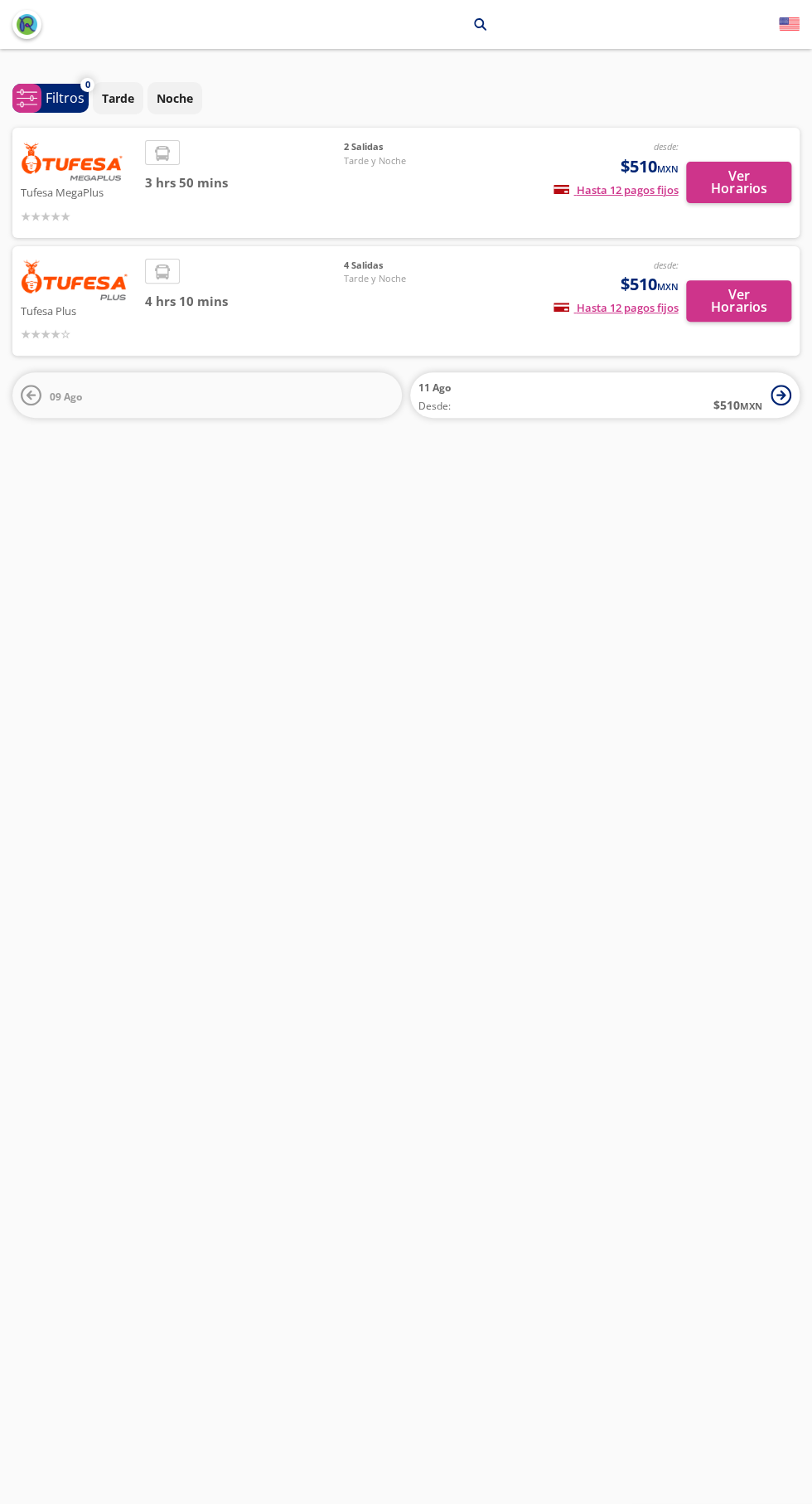
scroll to position [1, 0]
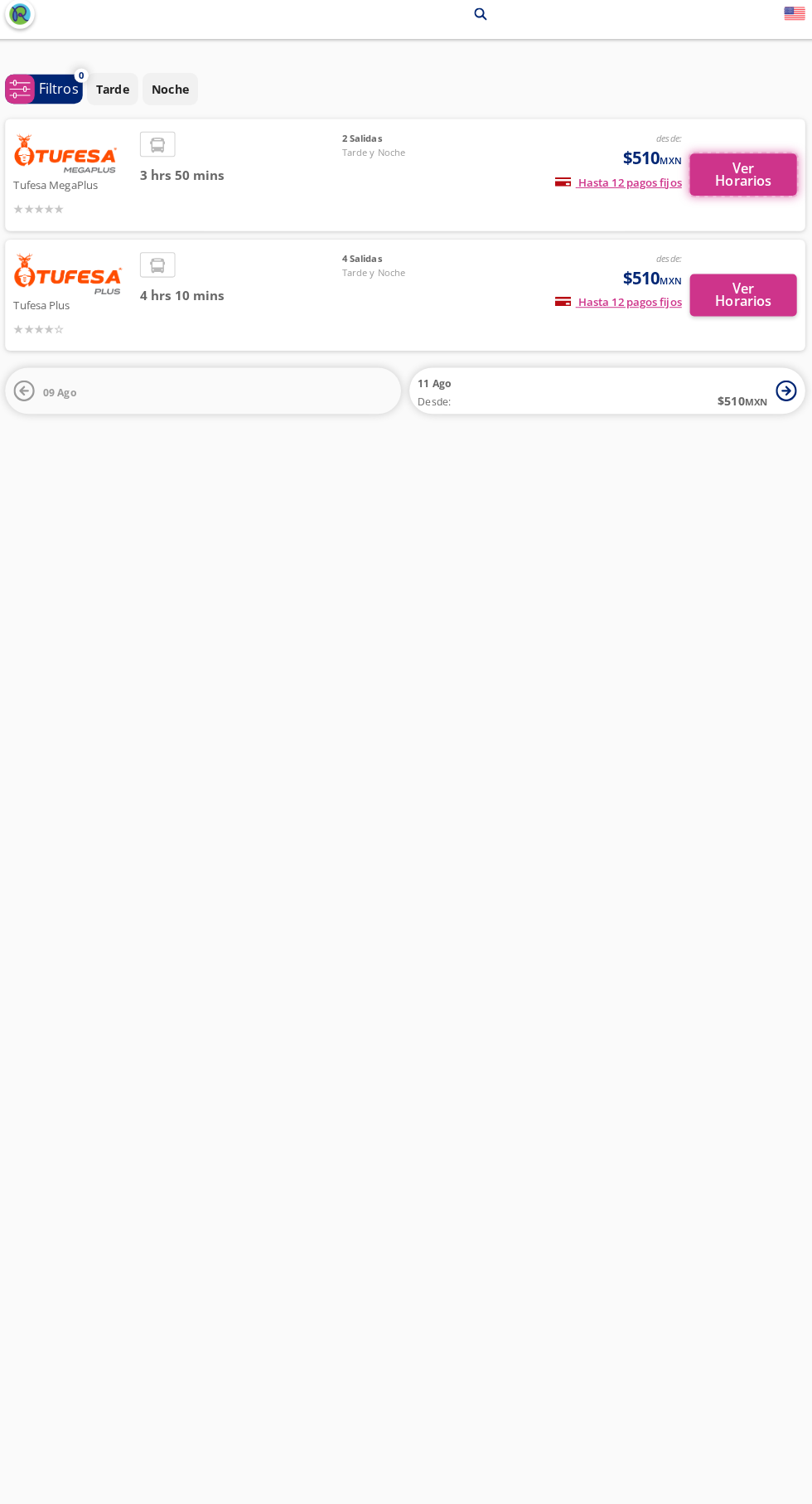
click at [734, 164] on button "Ver Horarios" at bounding box center [739, 183] width 106 height 42
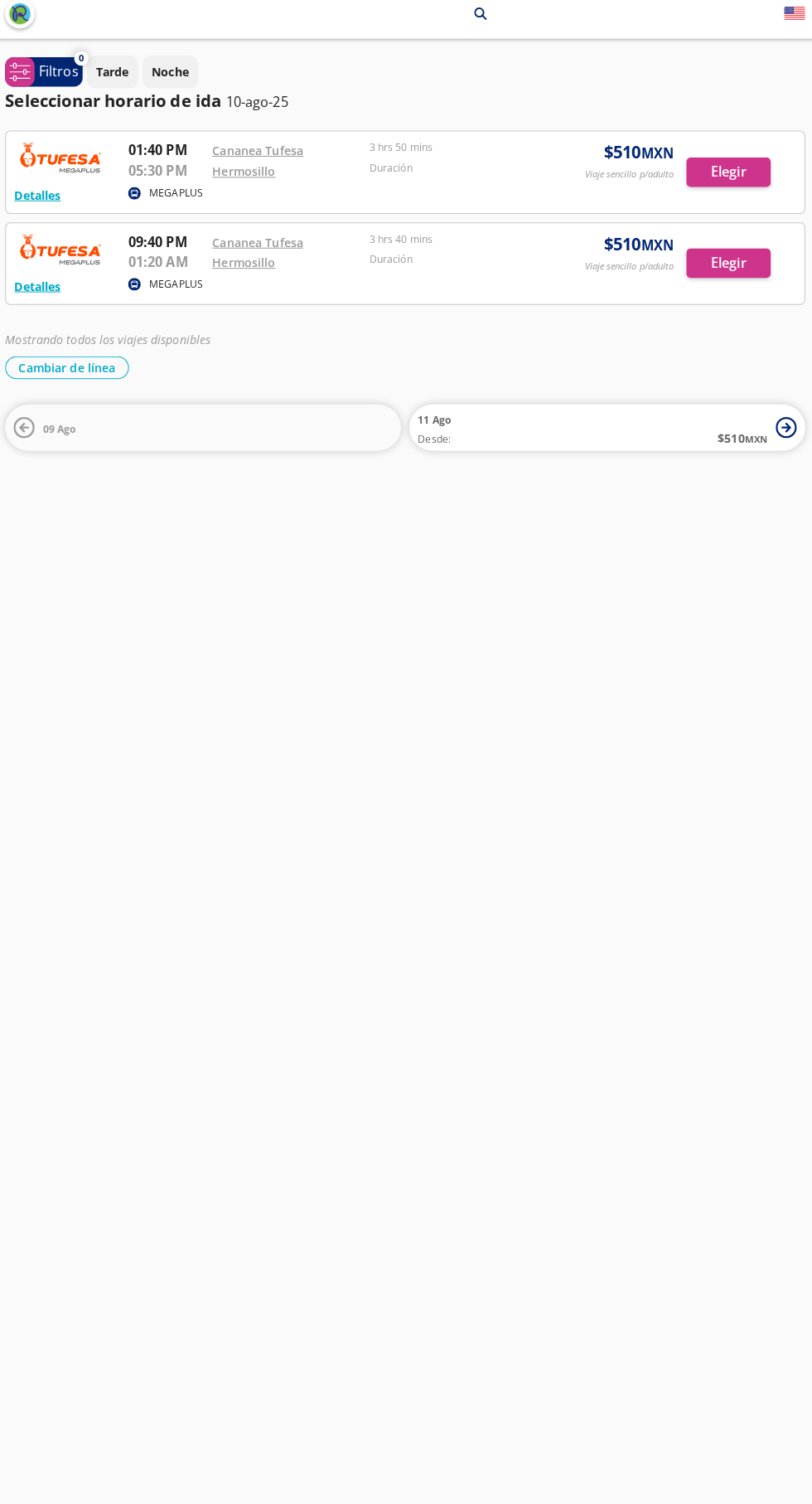
click at [725, 263] on div at bounding box center [406, 271] width 786 height 80
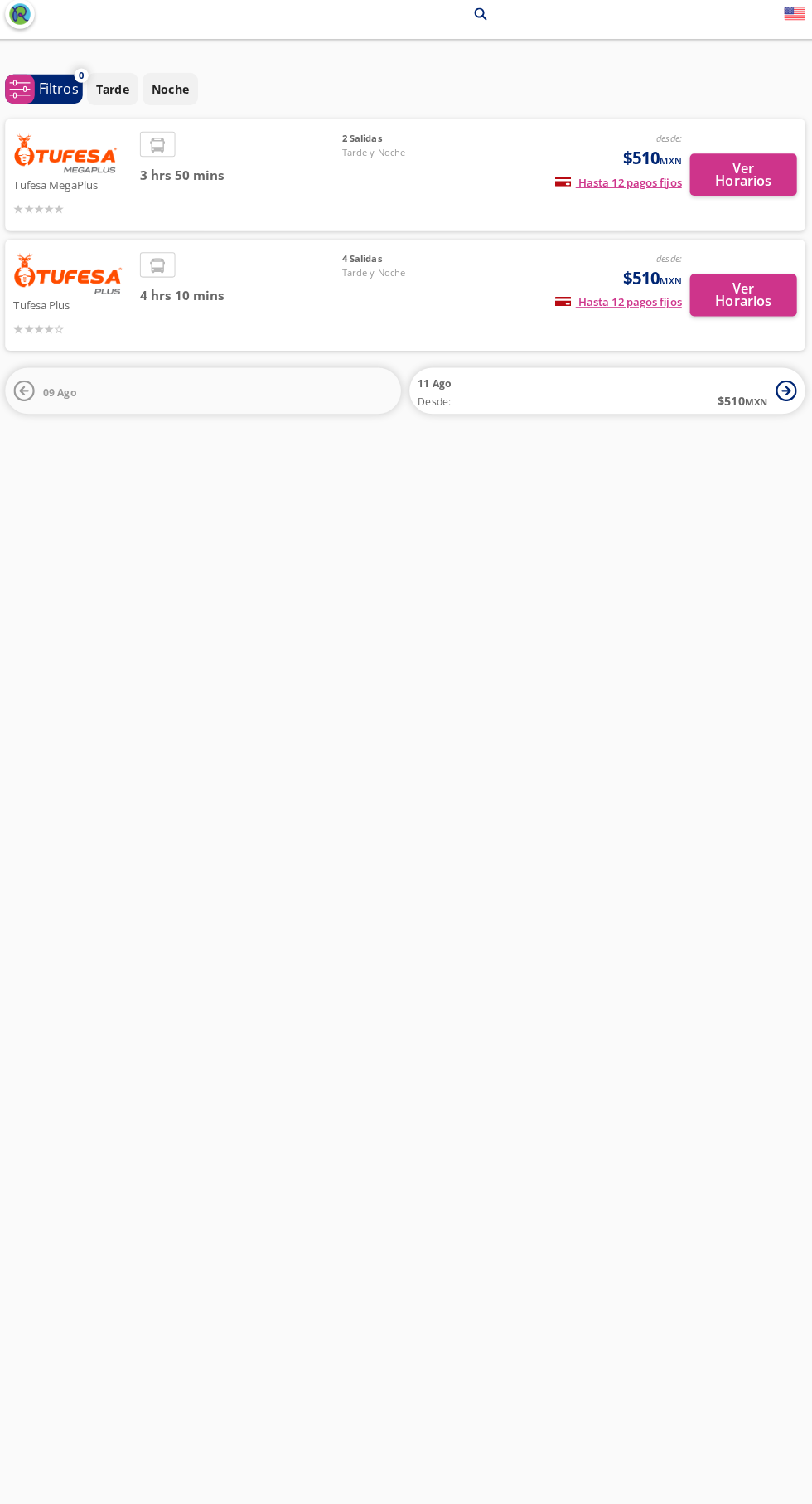
scroll to position [1, 0]
click at [725, 297] on button "Ver Horarios" at bounding box center [739, 302] width 106 height 42
